Goal: Register for event/course

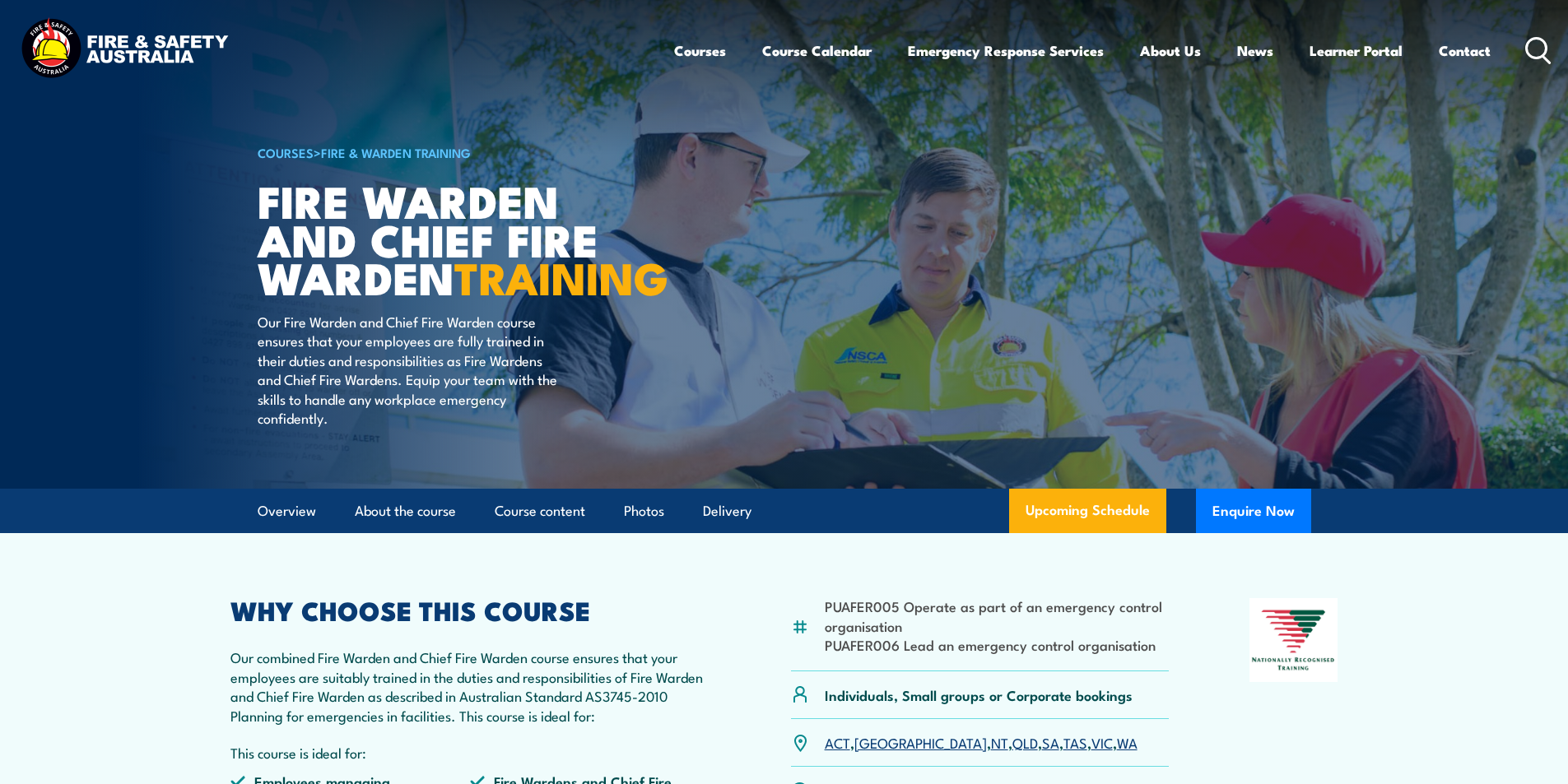
click at [1538, 44] on icon at bounding box center [1538, 50] width 26 height 27
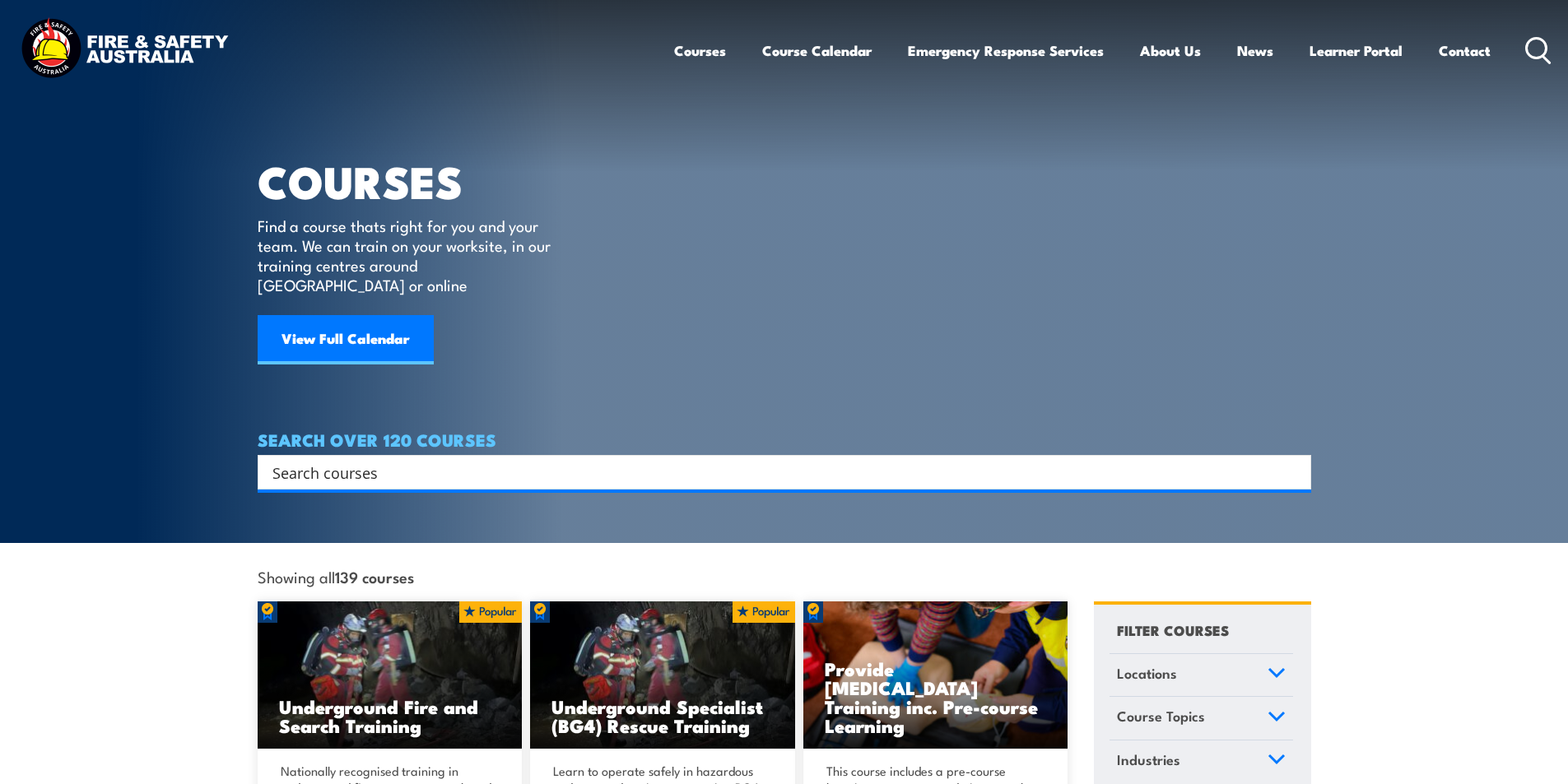
click at [410, 460] on input "Search input" at bounding box center [773, 473] width 1003 height 25
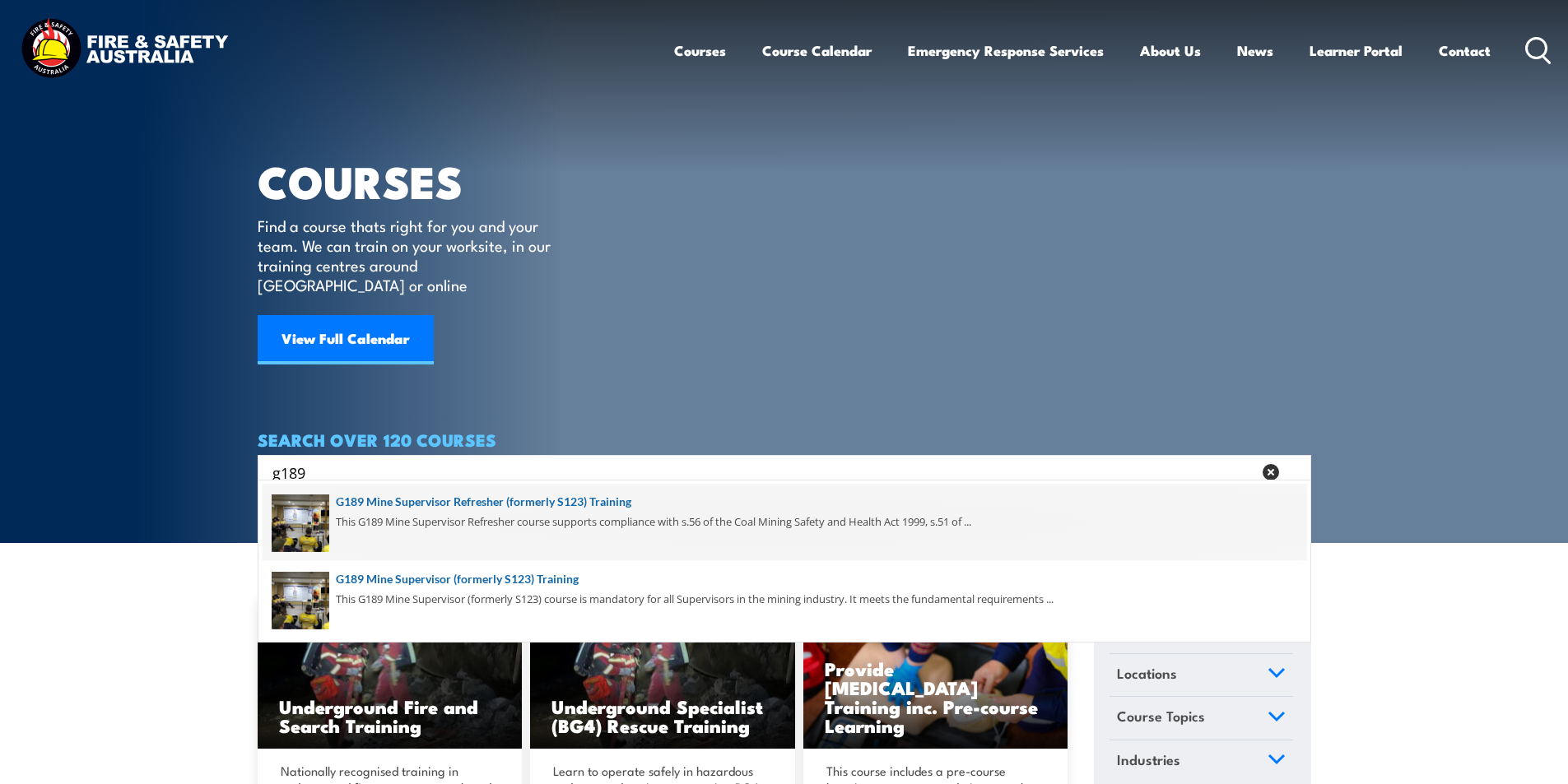
type input "g189"
click at [613, 501] on span at bounding box center [784, 523] width 1044 height 77
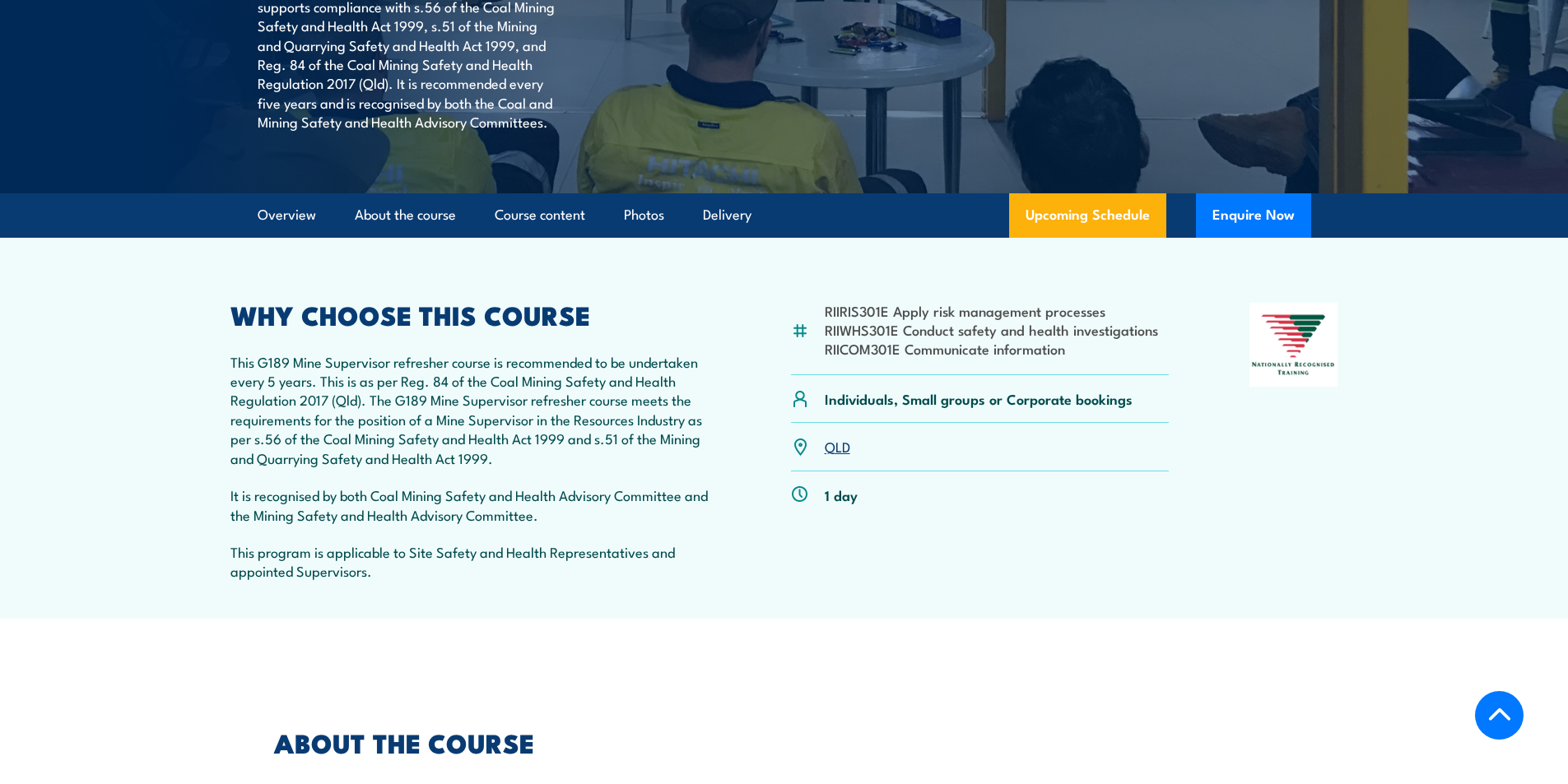
click at [836, 446] on link "QLD" at bounding box center [838, 446] width 25 height 19
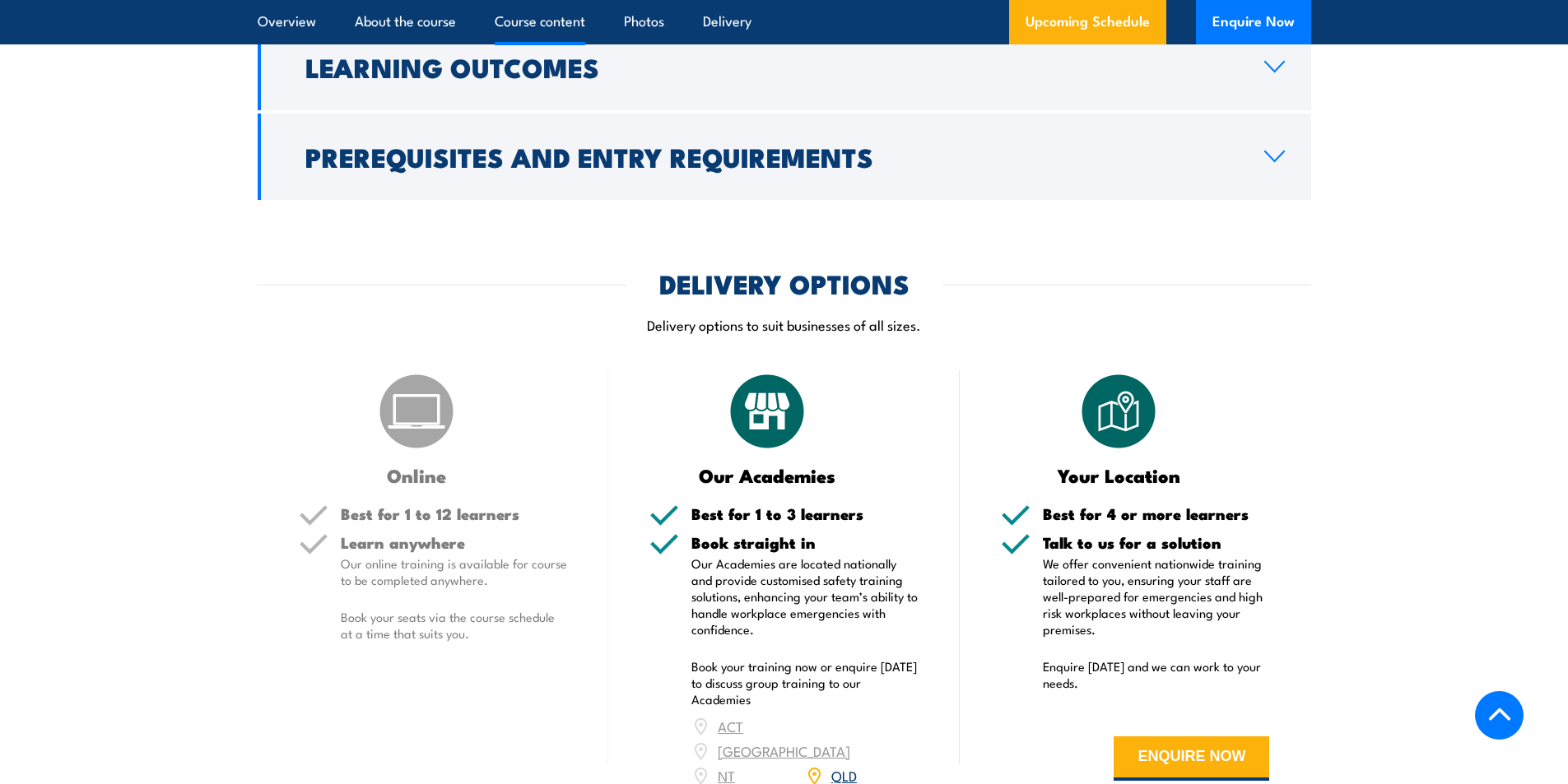
scroll to position [2025, 0]
